Goal: Browse casually

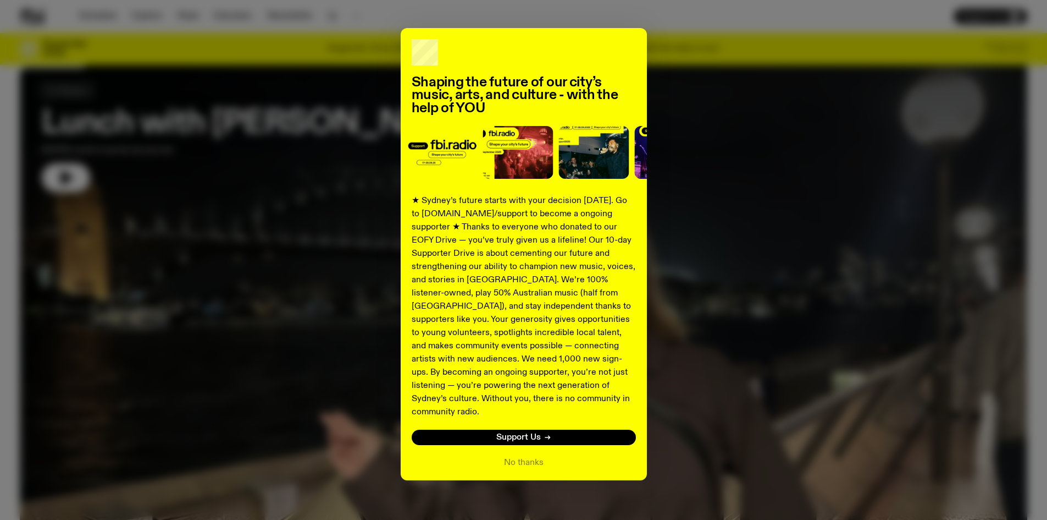
scroll to position [211, 0]
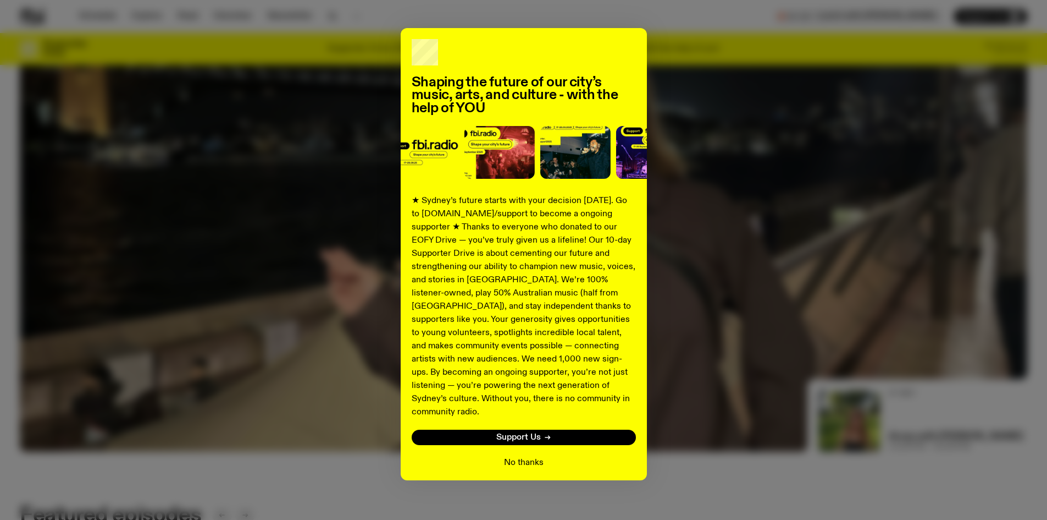
click at [515, 456] on button "No thanks" at bounding box center [524, 462] width 40 height 13
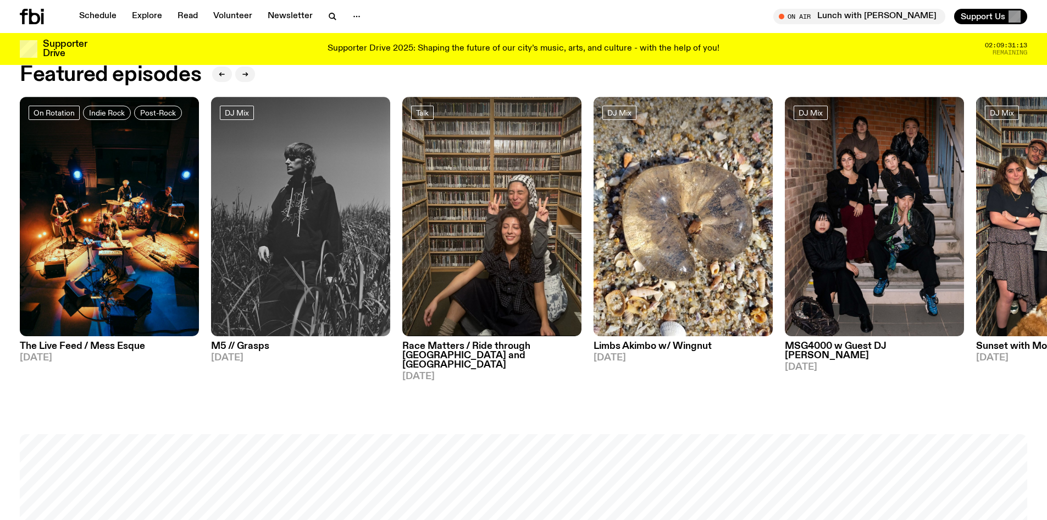
scroll to position [651, 0]
click at [244, 73] on icon "button" at bounding box center [245, 74] width 7 height 7
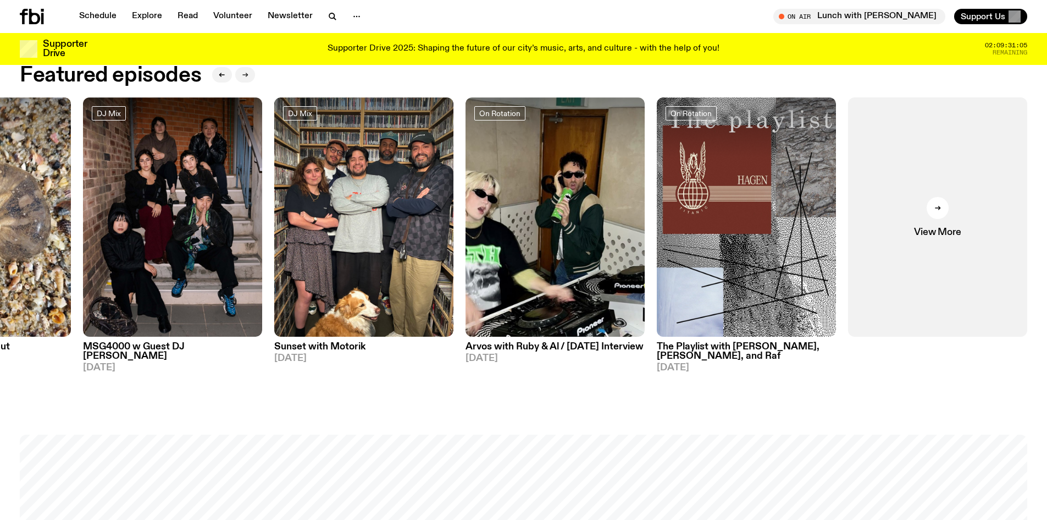
click at [244, 73] on icon "button" at bounding box center [245, 74] width 7 height 7
click at [919, 202] on link "View More" at bounding box center [937, 216] width 179 height 239
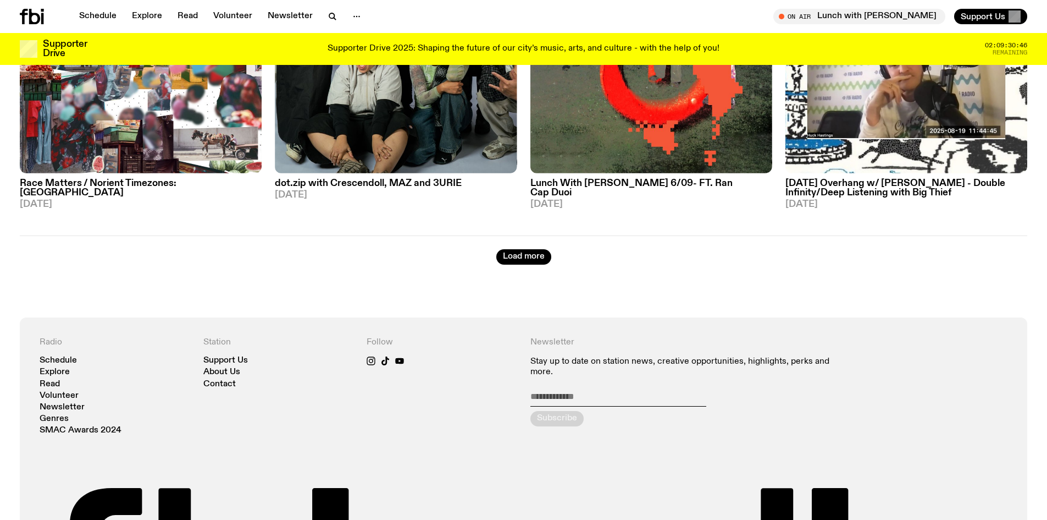
scroll to position [2246, 0]
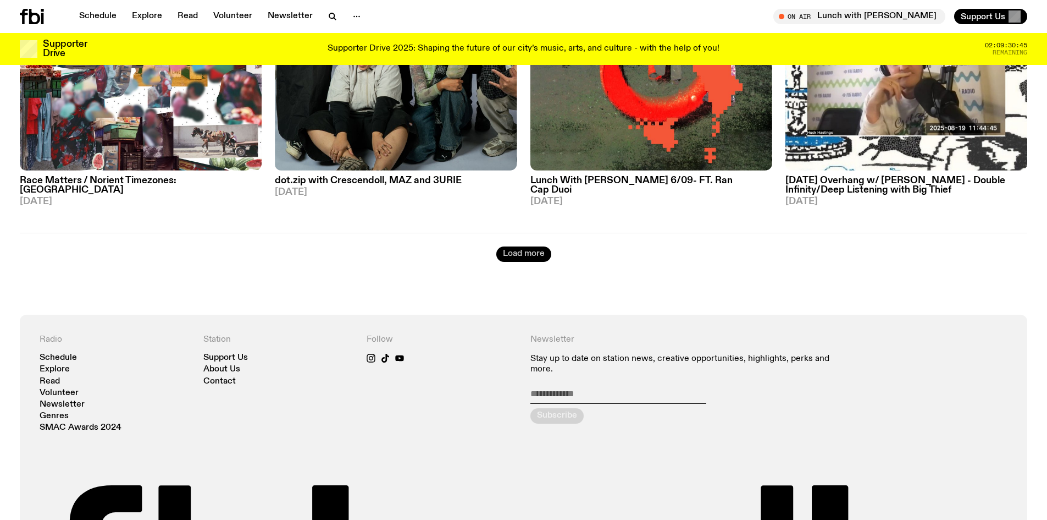
click at [526, 246] on button "Load more" at bounding box center [523, 253] width 55 height 15
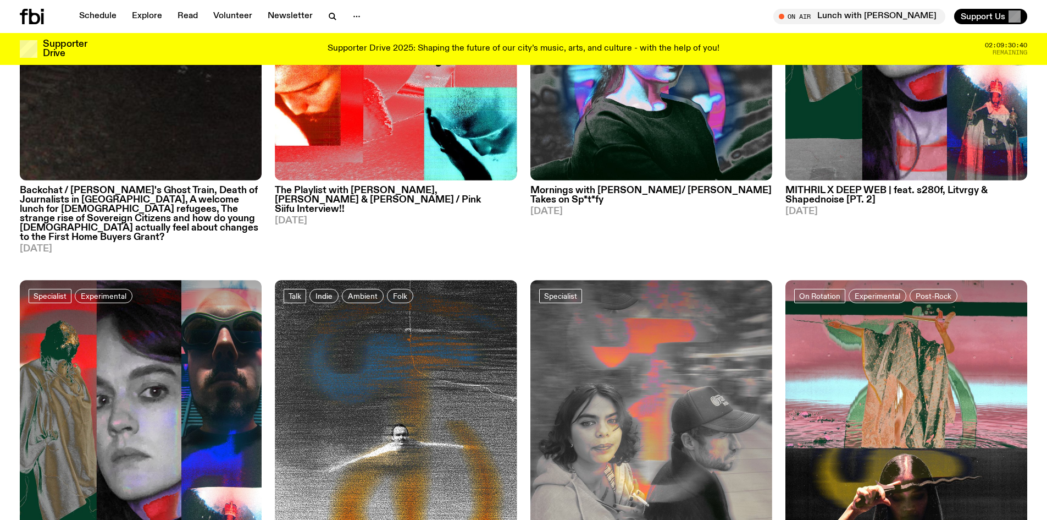
scroll to position [3566, 0]
